Goal: Information Seeking & Learning: Understand process/instructions

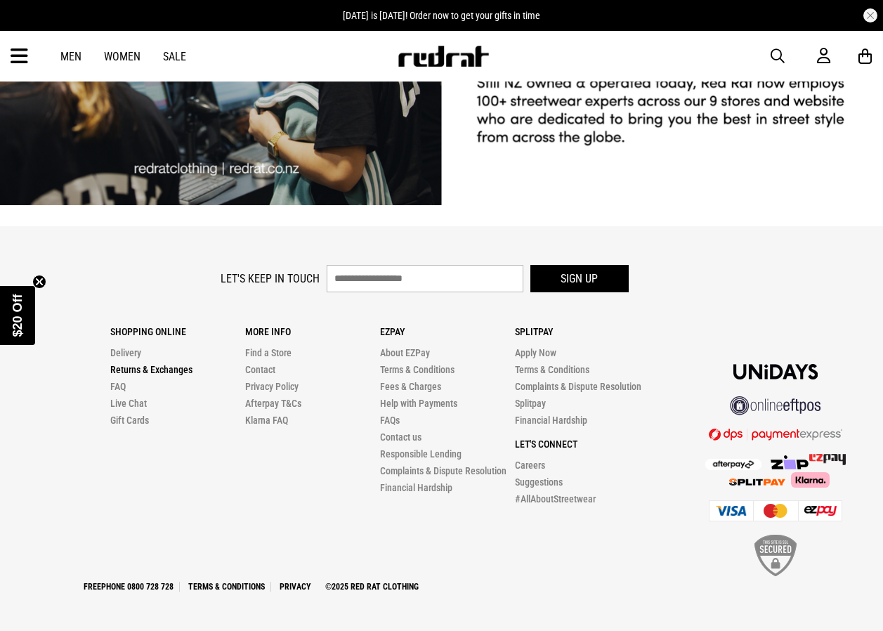
scroll to position [2652, 0]
click at [141, 369] on link "Returns & Exchanges" at bounding box center [151, 369] width 82 height 11
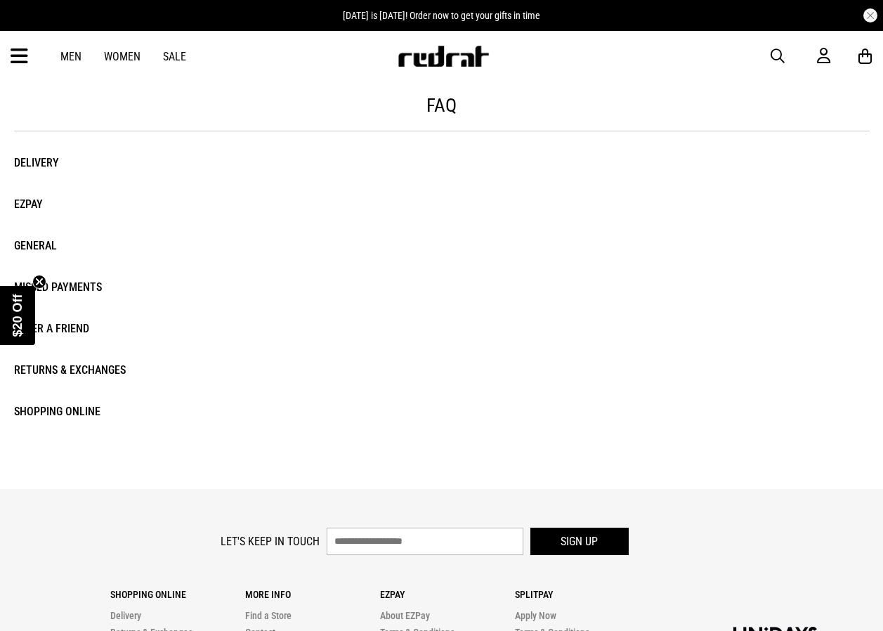
click at [69, 370] on li "Returns & Exchanges" at bounding box center [89, 370] width 151 height 20
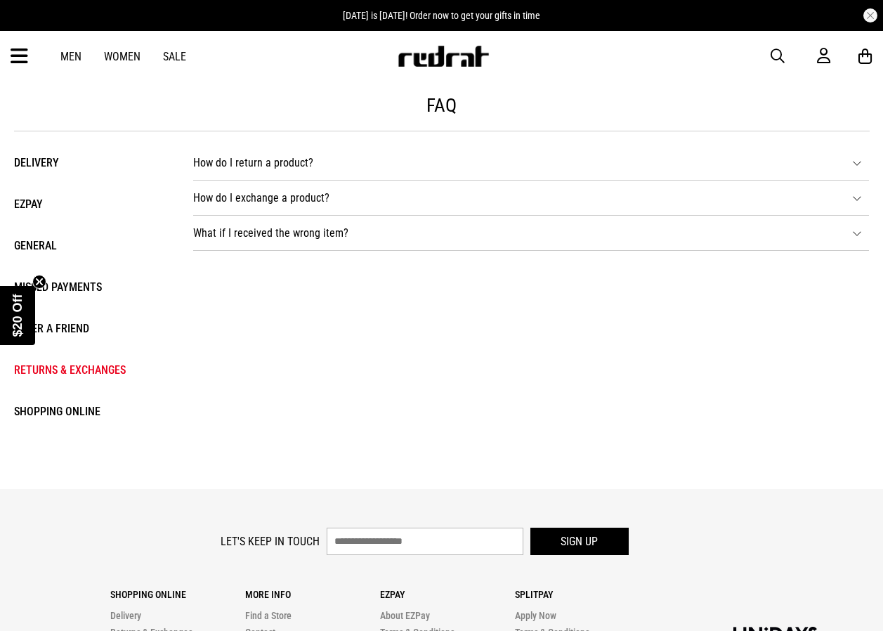
click at [353, 163] on li "How do I return a product? If you have placed an order through our website or v…" at bounding box center [531, 162] width 676 height 35
